Goal: Use online tool/utility: Use online tool/utility

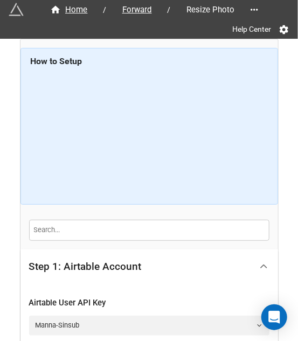
click at [266, 261] on icon at bounding box center [263, 266] width 11 height 11
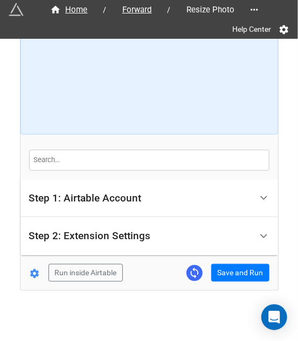
scroll to position [71, 0]
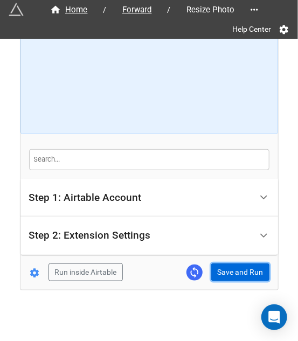
click at [234, 274] on button "Save and Run" at bounding box center [240, 273] width 58 height 18
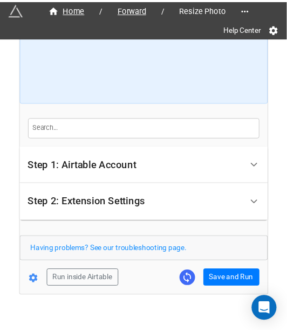
scroll to position [113, 0]
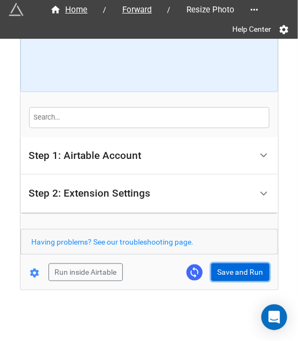
click at [237, 275] on button "Save and Run" at bounding box center [240, 273] width 58 height 18
click at [243, 269] on button "Save and Run" at bounding box center [240, 273] width 58 height 18
click at [229, 265] on button "Save and Run" at bounding box center [240, 273] width 58 height 18
drag, startPoint x: 223, startPoint y: 267, endPoint x: 243, endPoint y: 270, distance: 20.2
click at [224, 266] on button "Save and Run" at bounding box center [240, 273] width 58 height 18
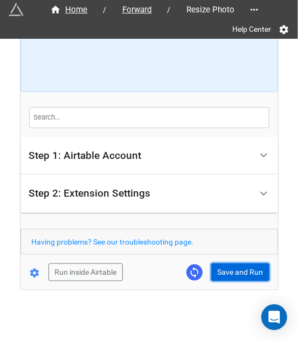
click at [223, 265] on button "Save and Run" at bounding box center [240, 273] width 58 height 18
drag, startPoint x: 222, startPoint y: 268, endPoint x: 234, endPoint y: 266, distance: 11.4
click at [222, 268] on button "Save and Run" at bounding box center [240, 273] width 58 height 18
click at [233, 271] on button "Save and Run" at bounding box center [240, 273] width 58 height 18
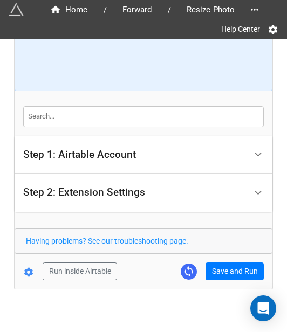
scroll to position [122, 0]
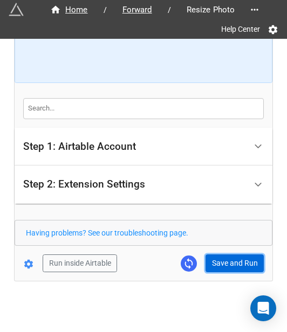
click at [244, 255] on button "Save and Run" at bounding box center [235, 264] width 58 height 18
click at [228, 259] on button "Save and Run" at bounding box center [235, 264] width 58 height 18
click at [223, 261] on button "Save and Run" at bounding box center [235, 264] width 58 height 18
click at [242, 266] on button "Save and Run" at bounding box center [235, 264] width 58 height 18
click at [232, 259] on button "Save and Run" at bounding box center [235, 264] width 58 height 18
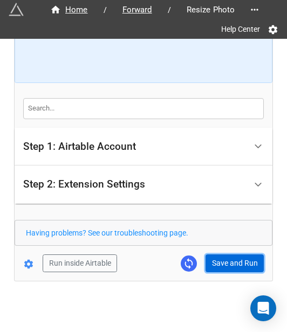
click at [223, 262] on button "Save and Run" at bounding box center [235, 264] width 58 height 18
click at [228, 266] on button "Save and Run" at bounding box center [235, 264] width 58 height 18
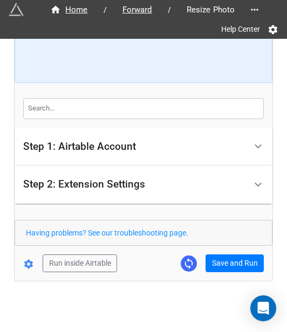
click at [229, 242] on div "Having problems? See our troubleshooting page." at bounding box center [144, 233] width 258 height 26
drag, startPoint x: 231, startPoint y: 252, endPoint x: 235, endPoint y: 256, distance: 6.1
click at [232, 252] on form "How to Setup Step 1: Airtable Account Airtable User API Key Manna-Sinsub Airtab…" at bounding box center [144, 99] width 258 height 346
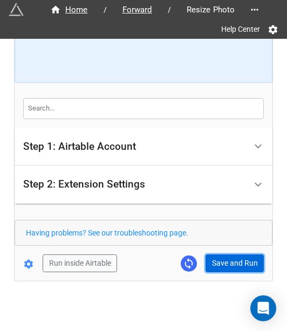
click at [235, 256] on button "Save and Run" at bounding box center [235, 264] width 58 height 18
click at [224, 258] on button "Save and Run" at bounding box center [235, 264] width 58 height 18
click at [223, 267] on button "Save and Run" at bounding box center [235, 264] width 58 height 18
click at [218, 266] on button "Save and Run" at bounding box center [235, 264] width 58 height 18
click at [228, 269] on button "Save and Run" at bounding box center [235, 264] width 58 height 18
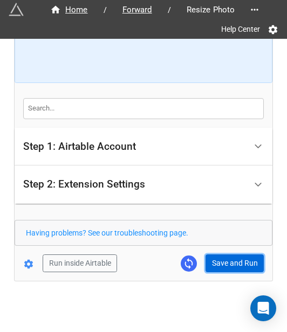
click at [224, 260] on button "Save and Run" at bounding box center [235, 264] width 58 height 18
click at [241, 256] on button "Save and Run" at bounding box center [235, 264] width 58 height 18
drag, startPoint x: 238, startPoint y: 262, endPoint x: 269, endPoint y: 258, distance: 30.4
click at [238, 262] on button "Save and Run" at bounding box center [235, 264] width 58 height 18
drag, startPoint x: 233, startPoint y: 266, endPoint x: 244, endPoint y: 266, distance: 11.3
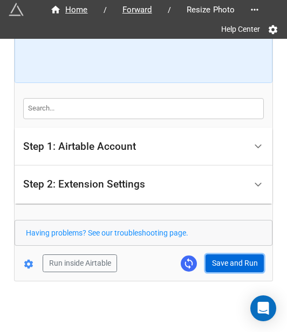
click at [233, 266] on button "Save and Run" at bounding box center [235, 264] width 58 height 18
click at [229, 263] on button "Save and Run" at bounding box center [235, 264] width 58 height 18
click at [214, 263] on button "Save and Run" at bounding box center [235, 264] width 58 height 18
click at [223, 258] on button "Save and Run" at bounding box center [235, 264] width 58 height 18
click at [217, 263] on button "Save and Run" at bounding box center [235, 264] width 58 height 18
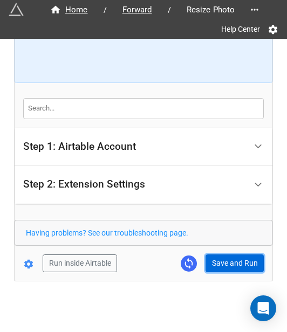
click at [229, 266] on button "Save and Run" at bounding box center [235, 264] width 58 height 18
drag, startPoint x: 218, startPoint y: 265, endPoint x: 272, endPoint y: 264, distance: 54.0
click at [218, 265] on button "Save and Run" at bounding box center [235, 264] width 58 height 18
drag, startPoint x: 235, startPoint y: 256, endPoint x: 254, endPoint y: 248, distance: 20.8
click at [235, 256] on button "Save and Run" at bounding box center [235, 264] width 58 height 18
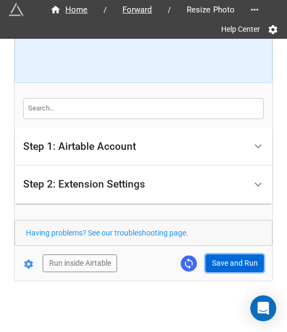
click at [233, 262] on button "Save and Run" at bounding box center [235, 264] width 58 height 18
click at [230, 268] on button "Save and Run" at bounding box center [235, 264] width 58 height 18
click at [218, 255] on button "Save and Run" at bounding box center [235, 264] width 58 height 18
click at [213, 257] on button "Save and Run" at bounding box center [235, 264] width 58 height 18
click at [217, 262] on button "Save and Run" at bounding box center [235, 264] width 58 height 18
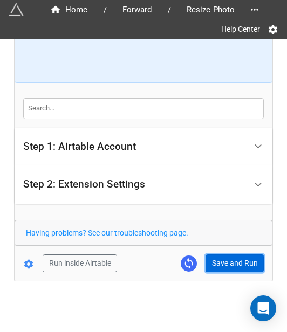
click at [218, 263] on button "Save and Run" at bounding box center [235, 264] width 58 height 18
click at [228, 263] on button "Save and Run" at bounding box center [235, 264] width 58 height 18
